Goal: Information Seeking & Learning: Learn about a topic

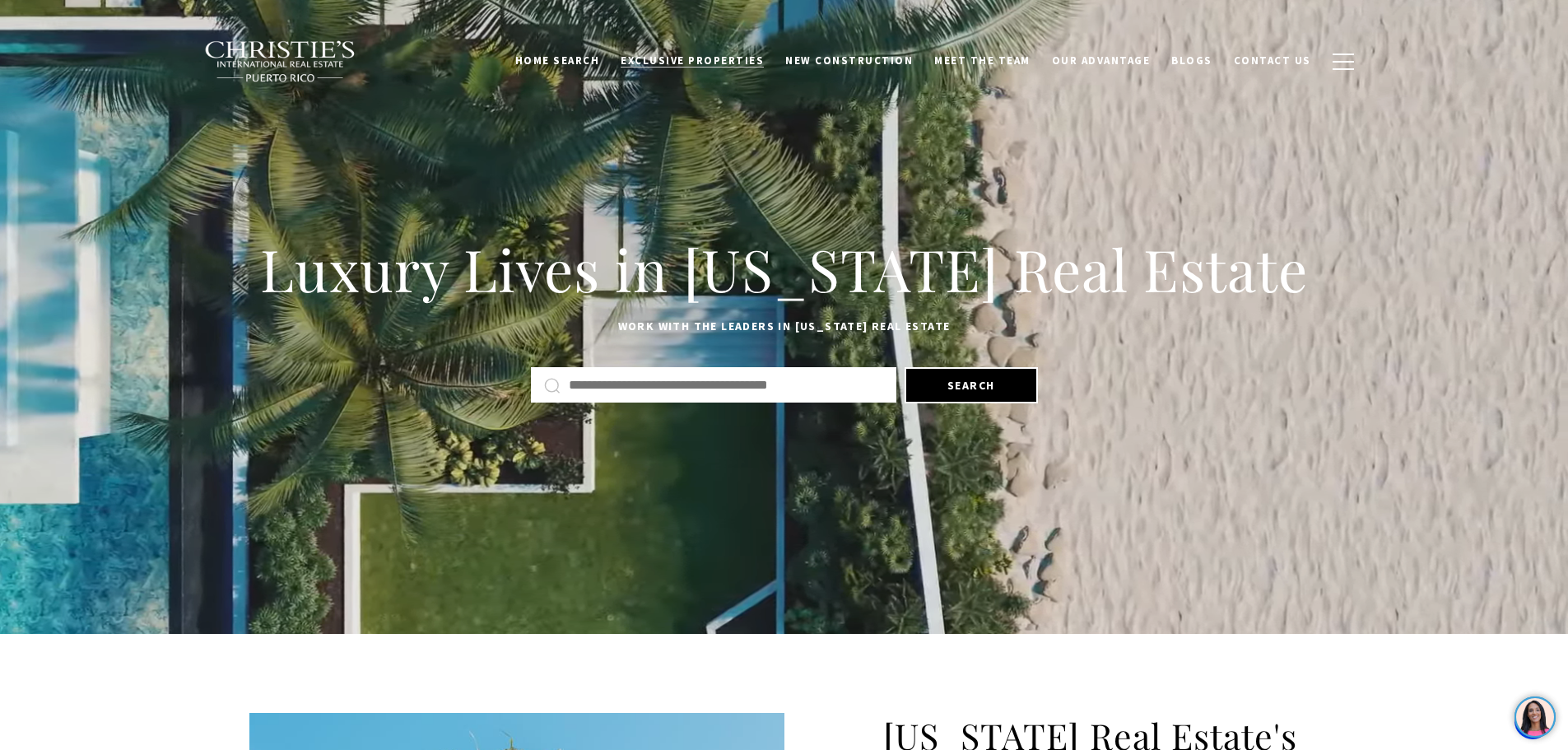
click at [712, 56] on span "Exclusive Properties" at bounding box center [692, 60] width 143 height 14
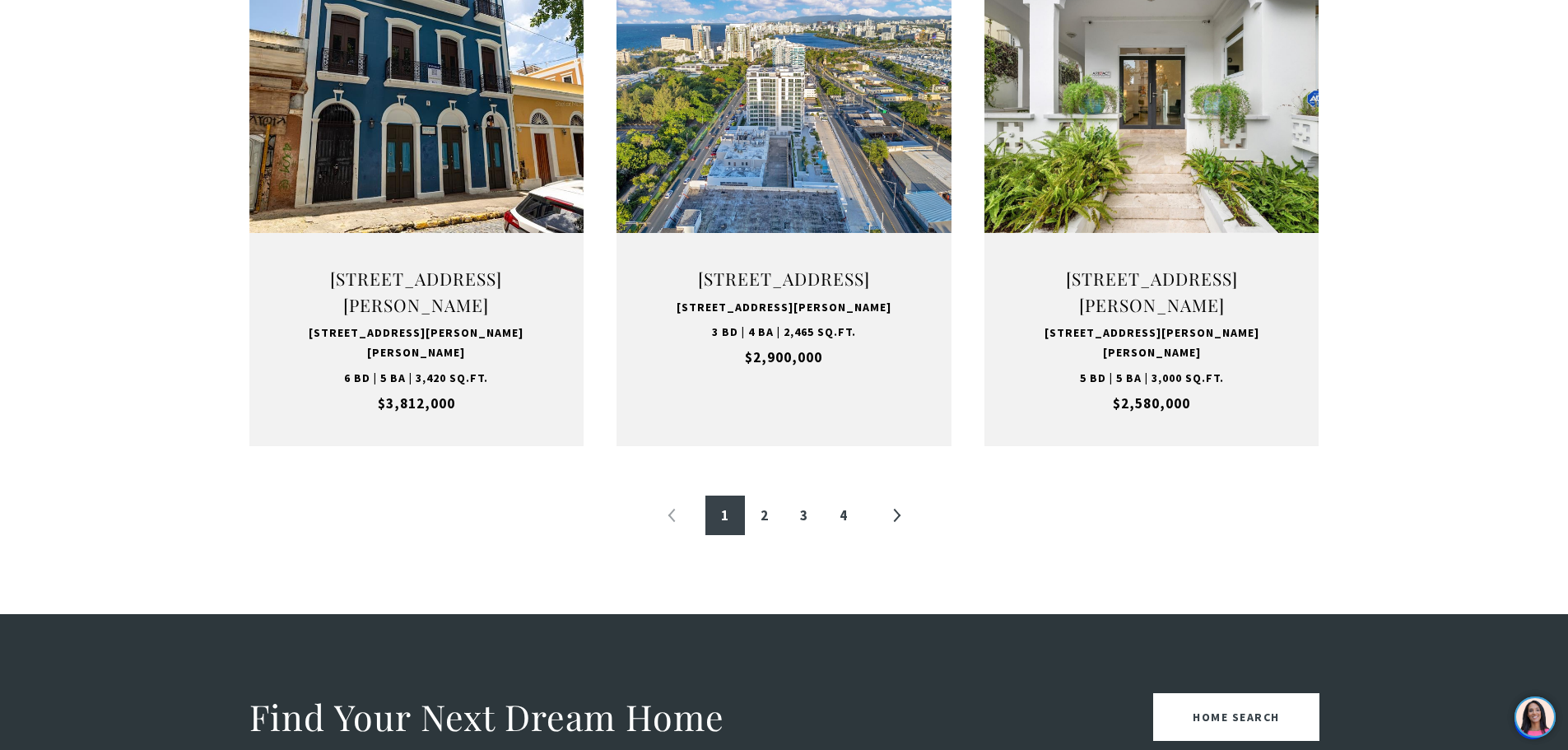
scroll to position [1728, 0]
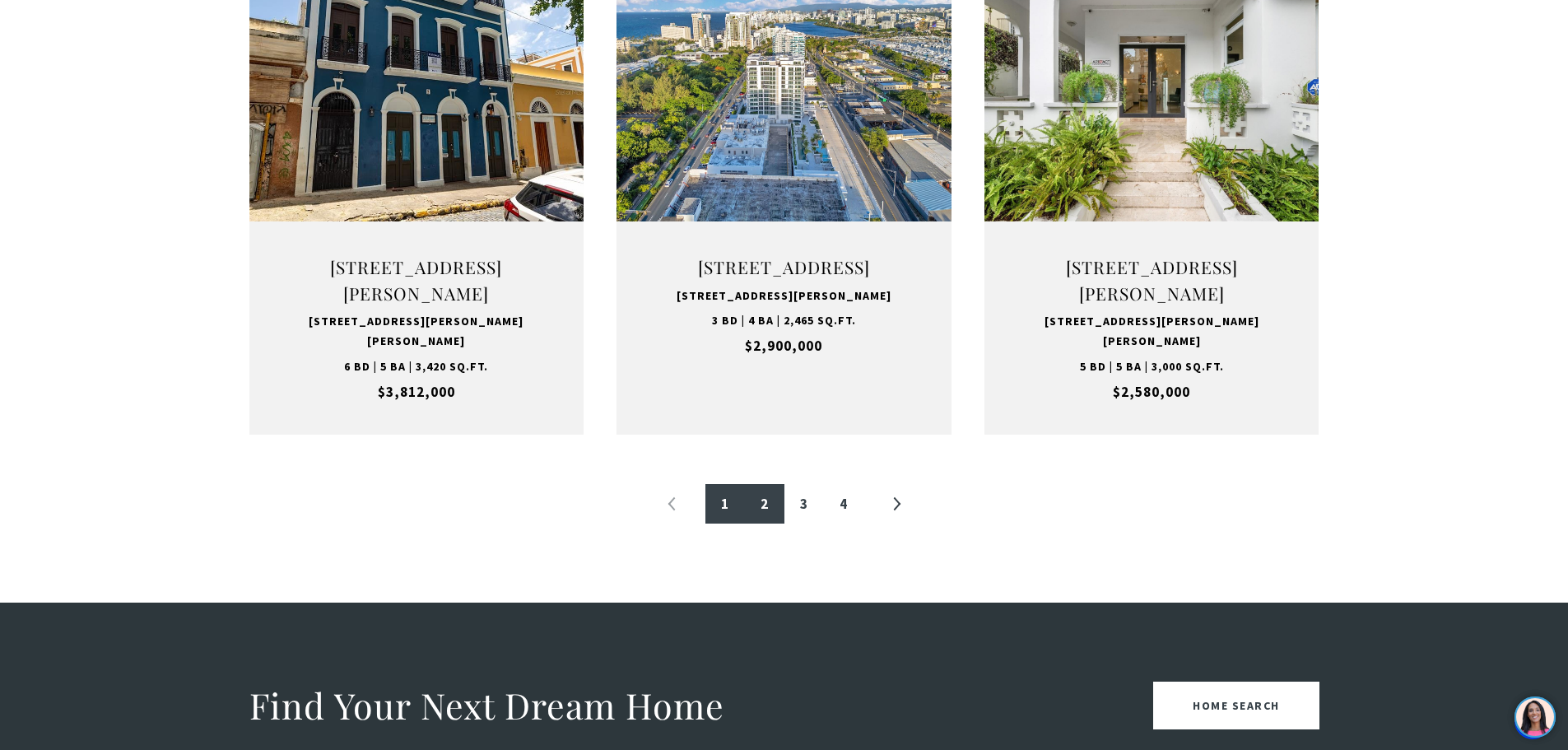
click at [760, 523] on link "2" at bounding box center [765, 504] width 39 height 39
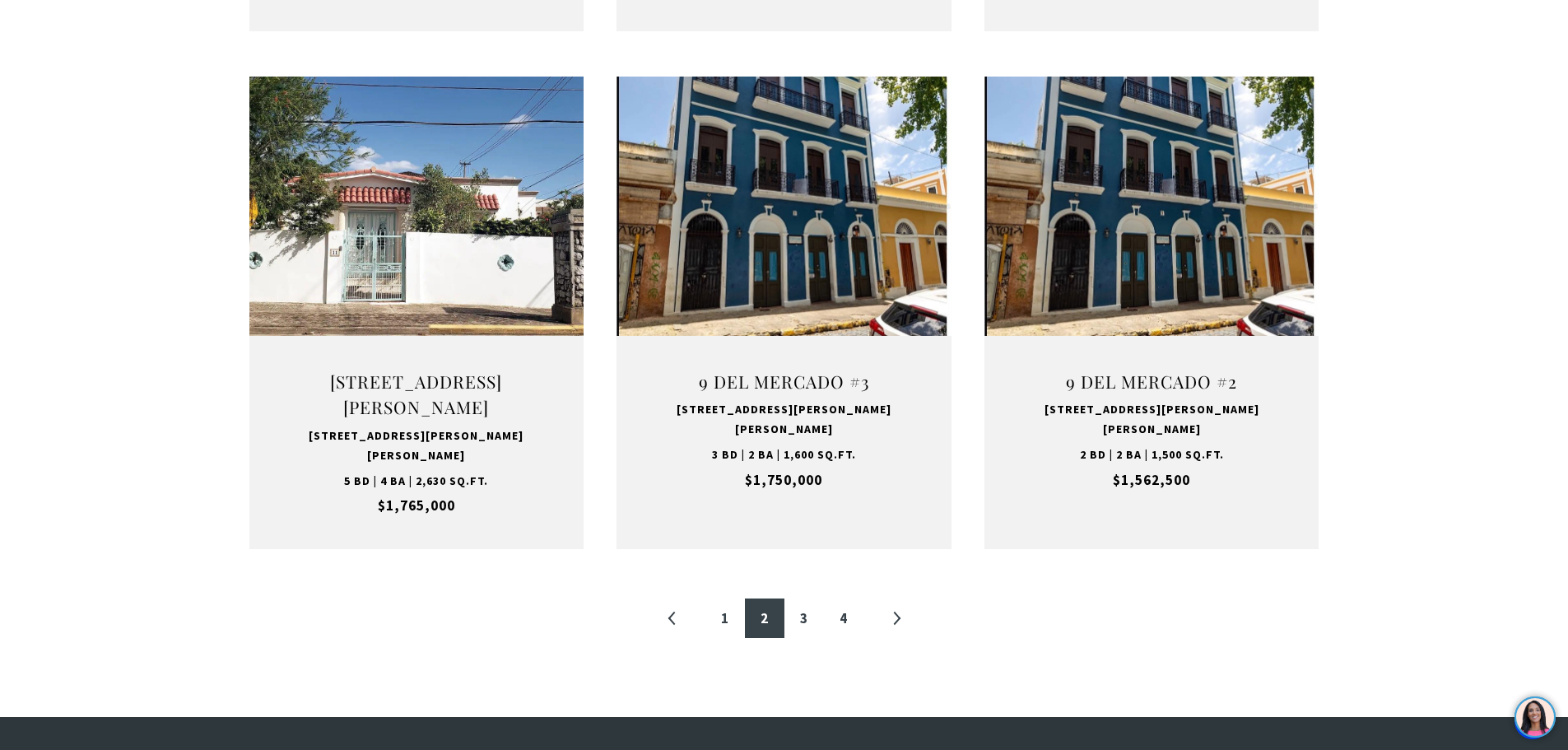
scroll to position [1646, 0]
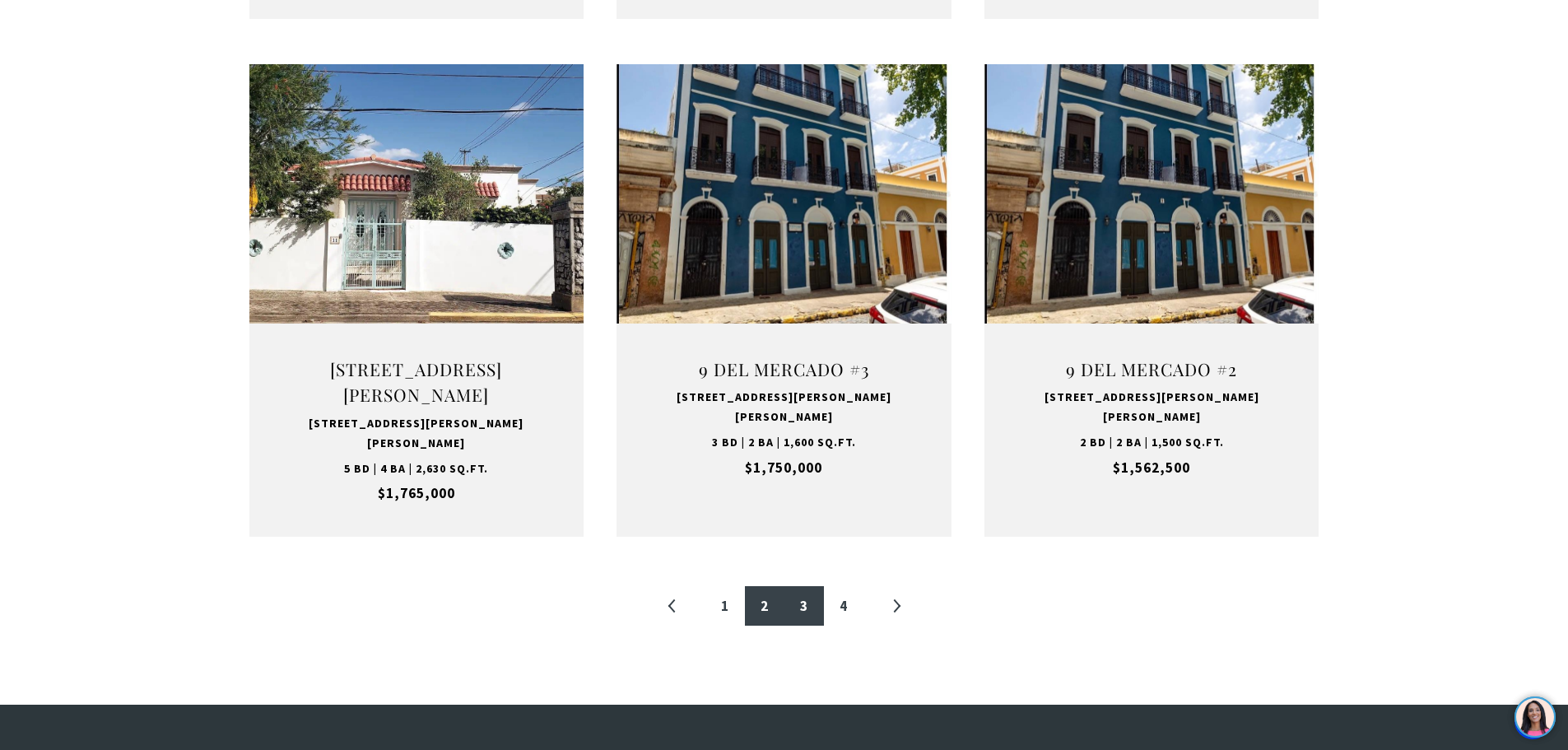
click at [807, 586] on link "3" at bounding box center [804, 606] width 39 height 39
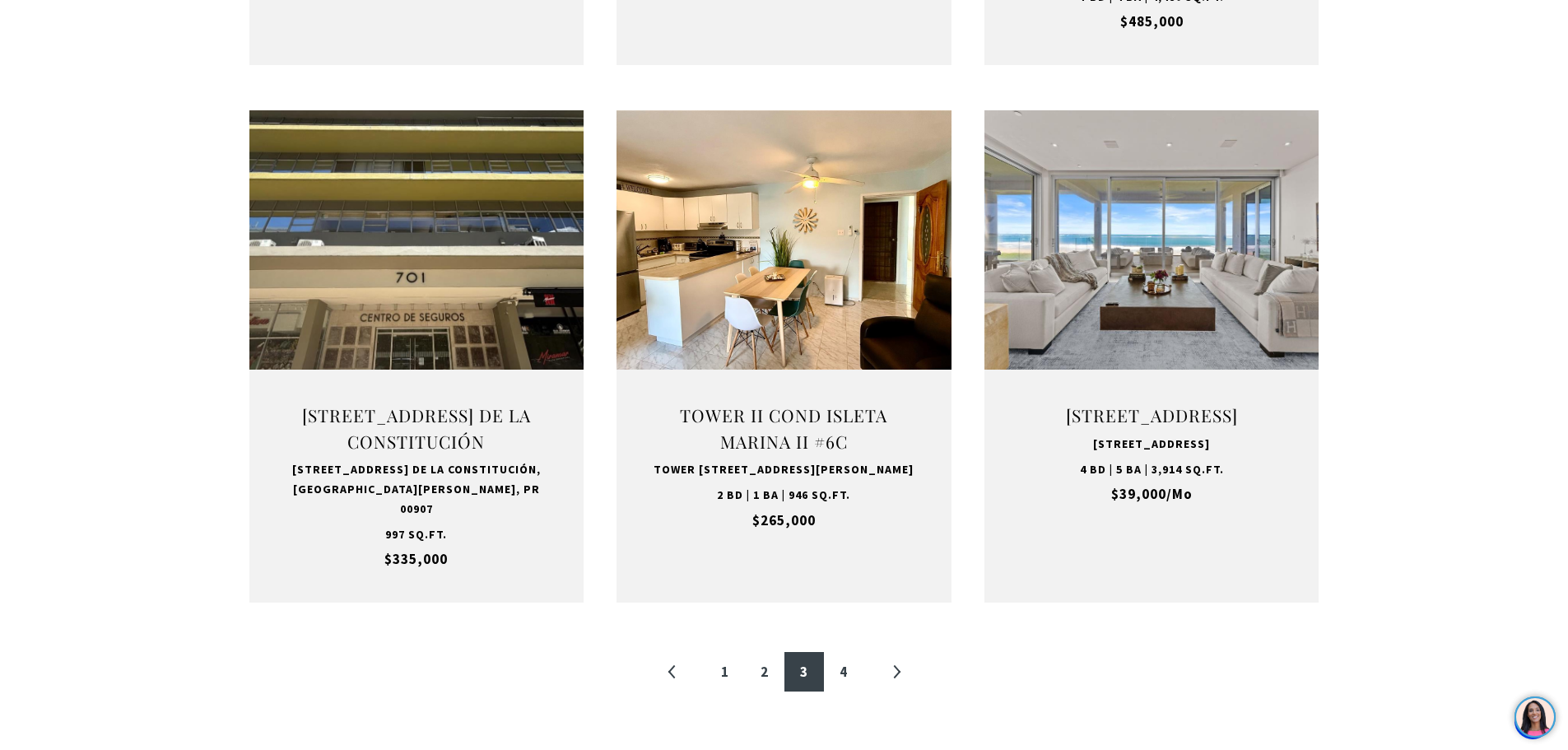
scroll to position [1728, 0]
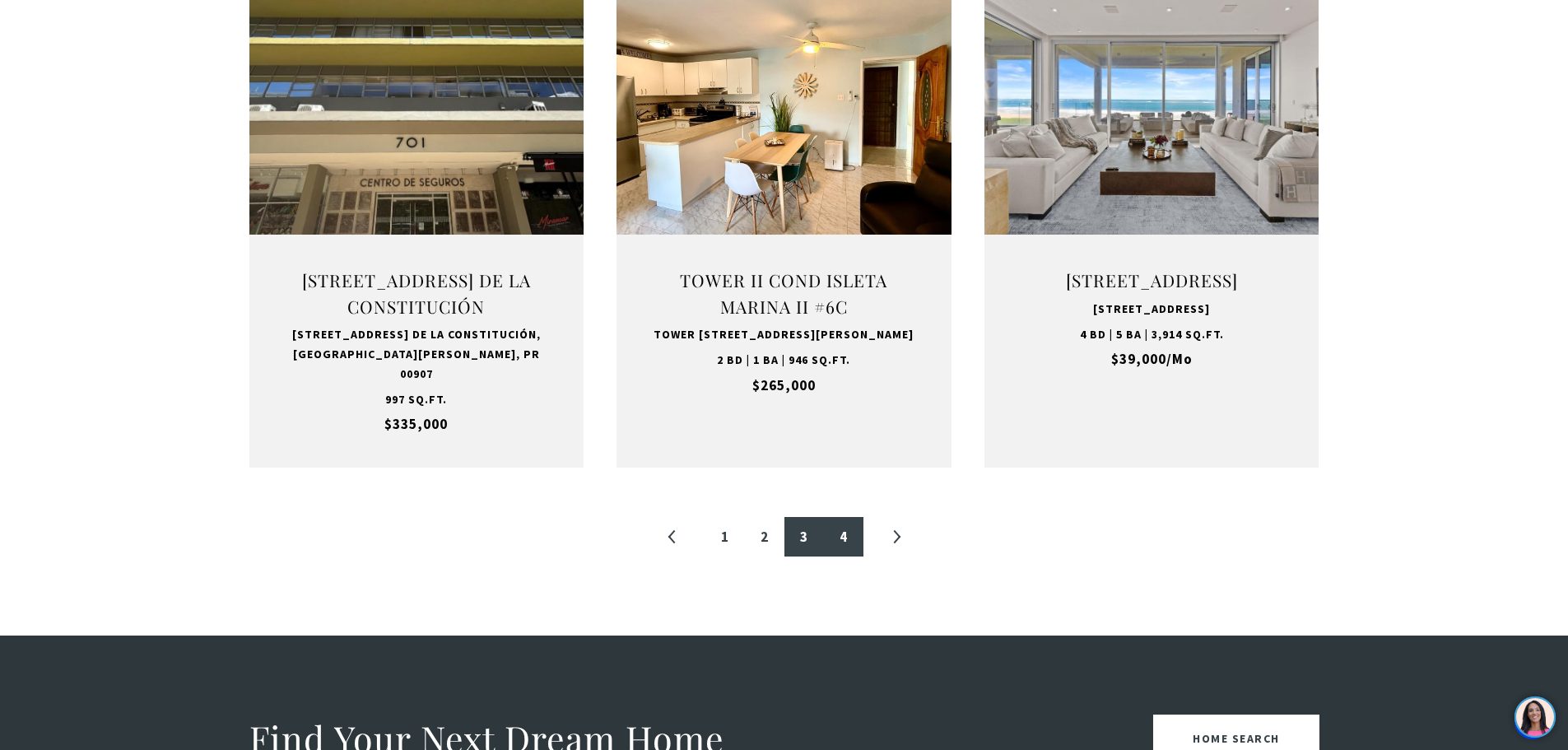
click at [847, 522] on link "4" at bounding box center [843, 537] width 39 height 39
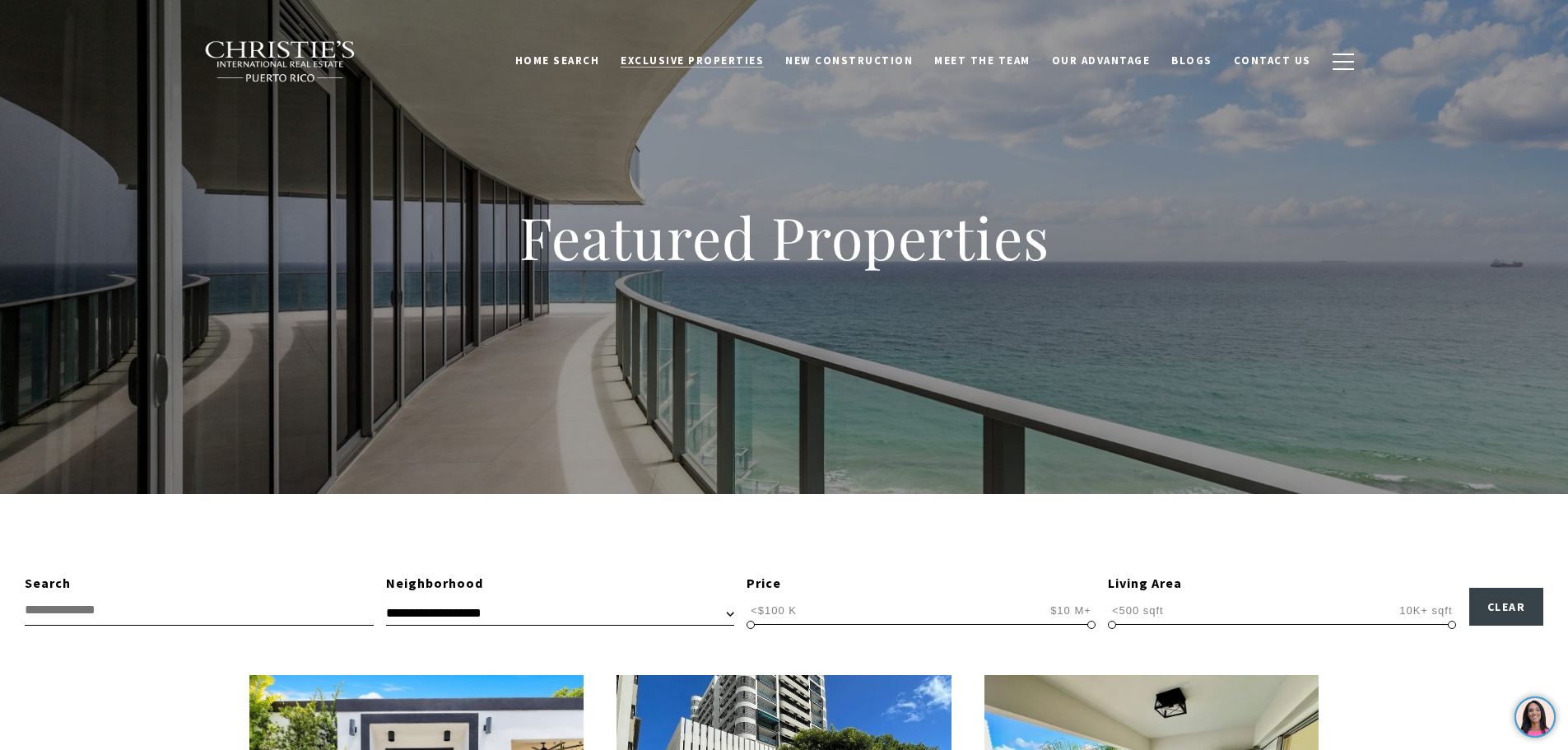
click at [724, 60] on span "Exclusive Properties" at bounding box center [692, 60] width 143 height 14
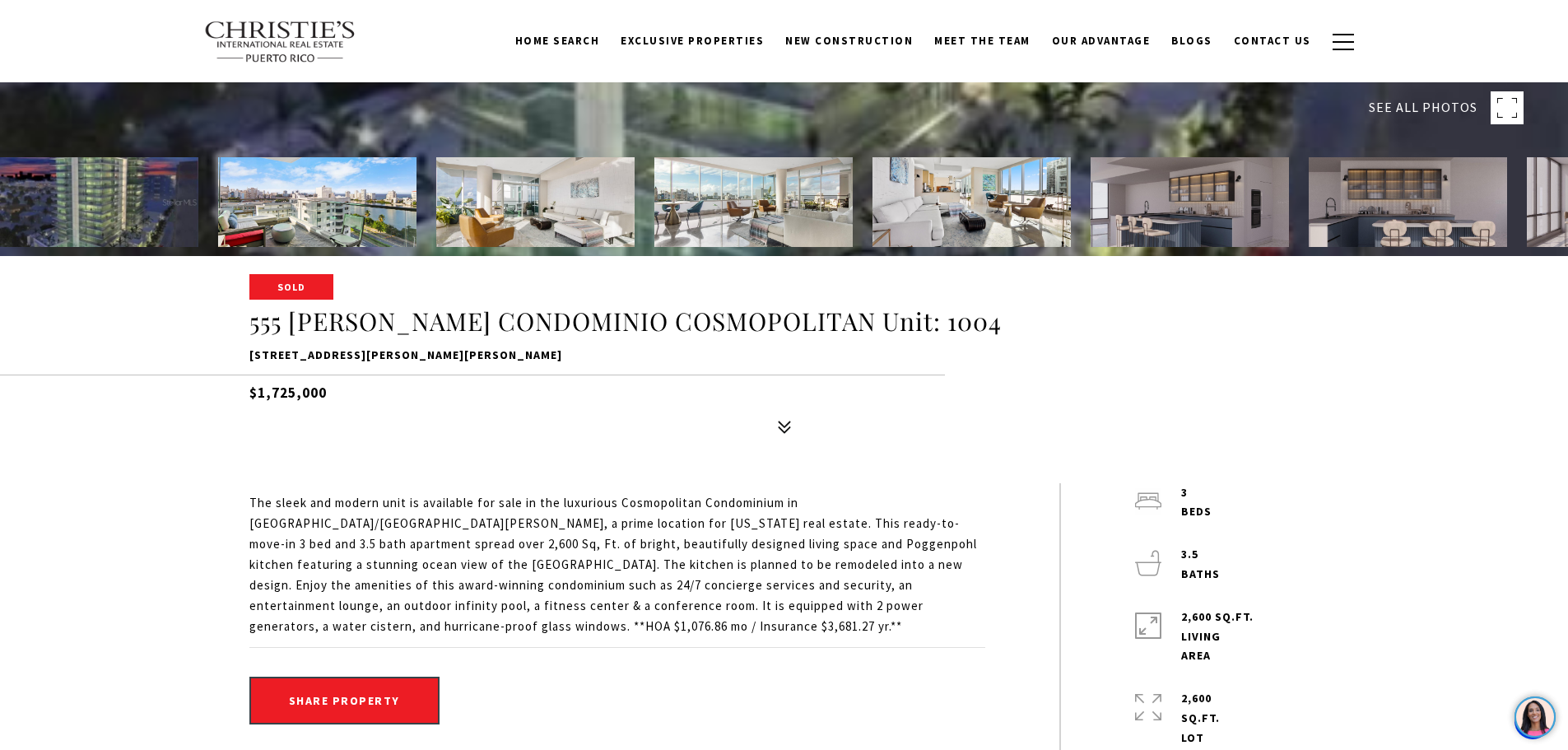
scroll to position [82, 0]
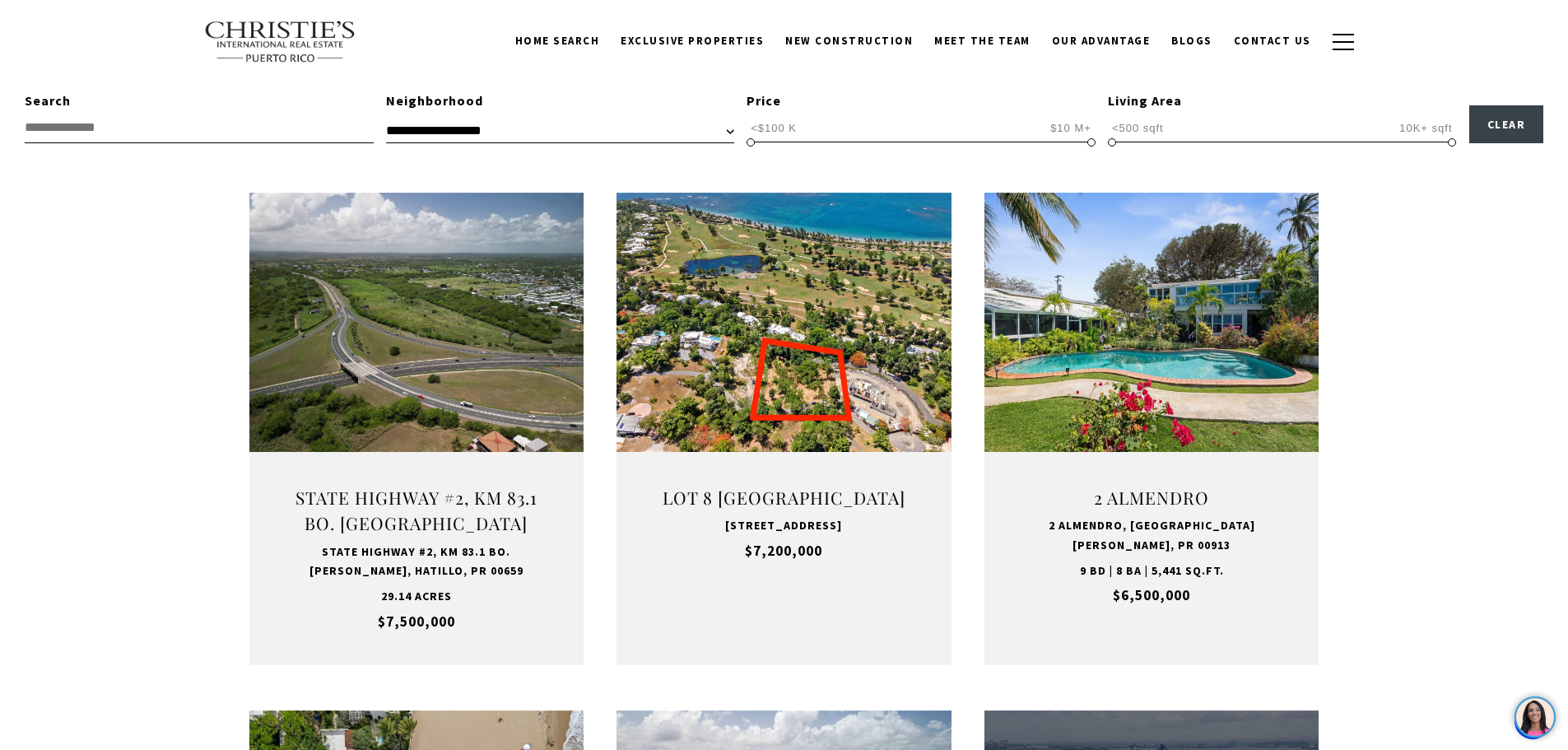
scroll to position [330, 0]
